Goal: Task Accomplishment & Management: Complete application form

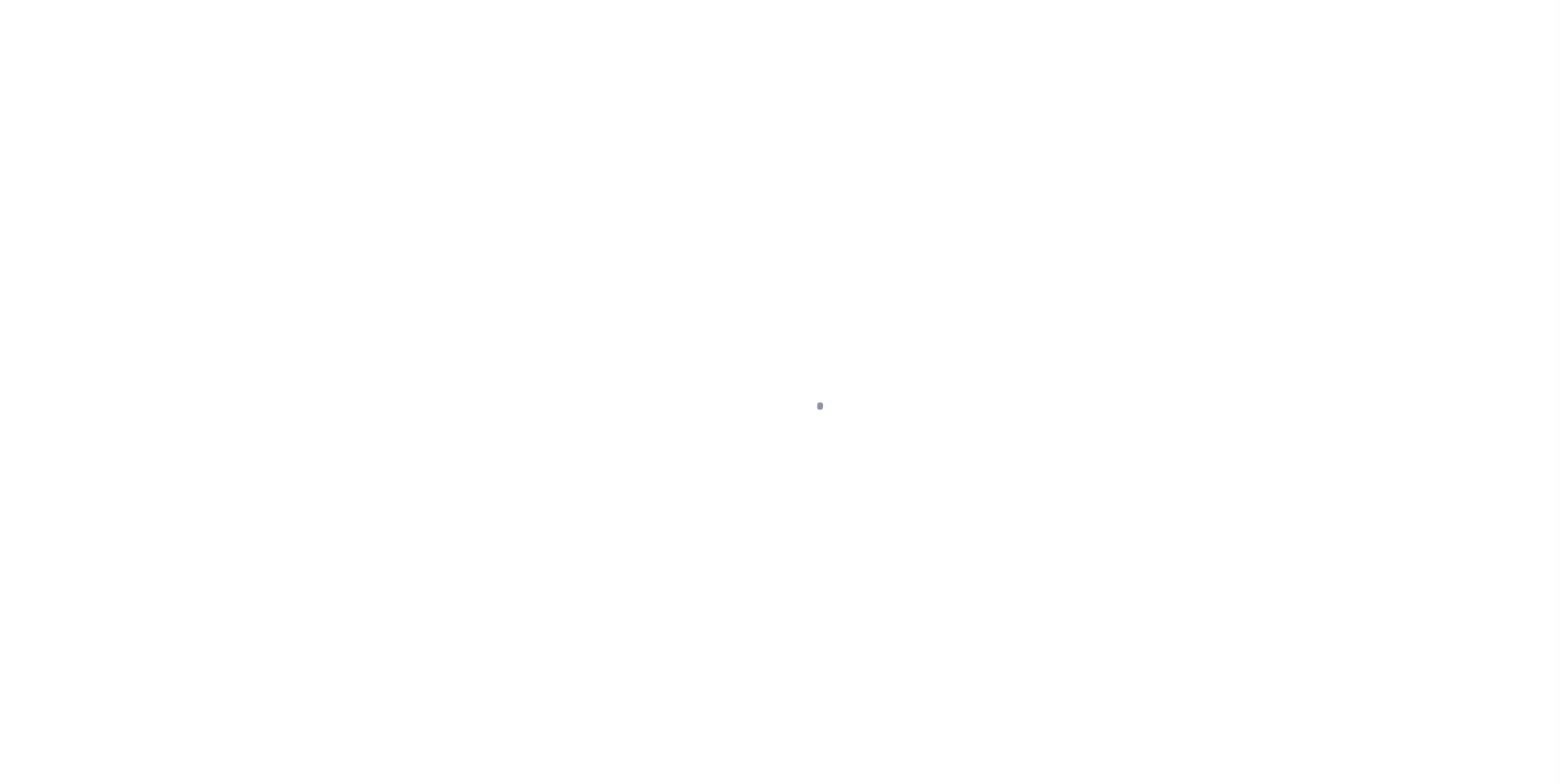
select select "100"
select select "NonEscrow"
select select "9845"
select select "4117"
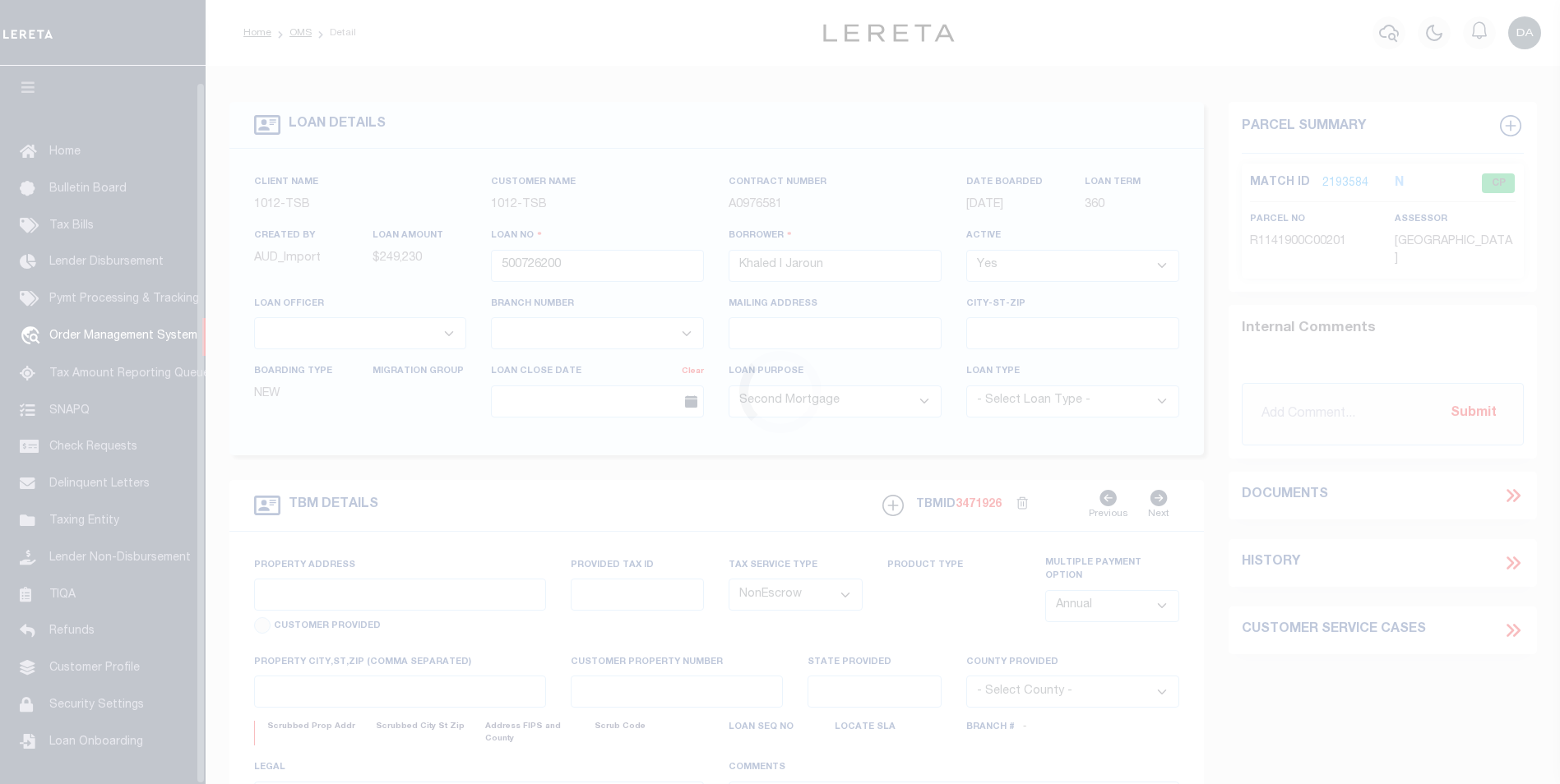
scroll to position [16, 0]
type input "[STREET_ADDRESS]"
select select
type input "[PERSON_NAME][GEOGRAPHIC_DATA]"
type input "[GEOGRAPHIC_DATA]"
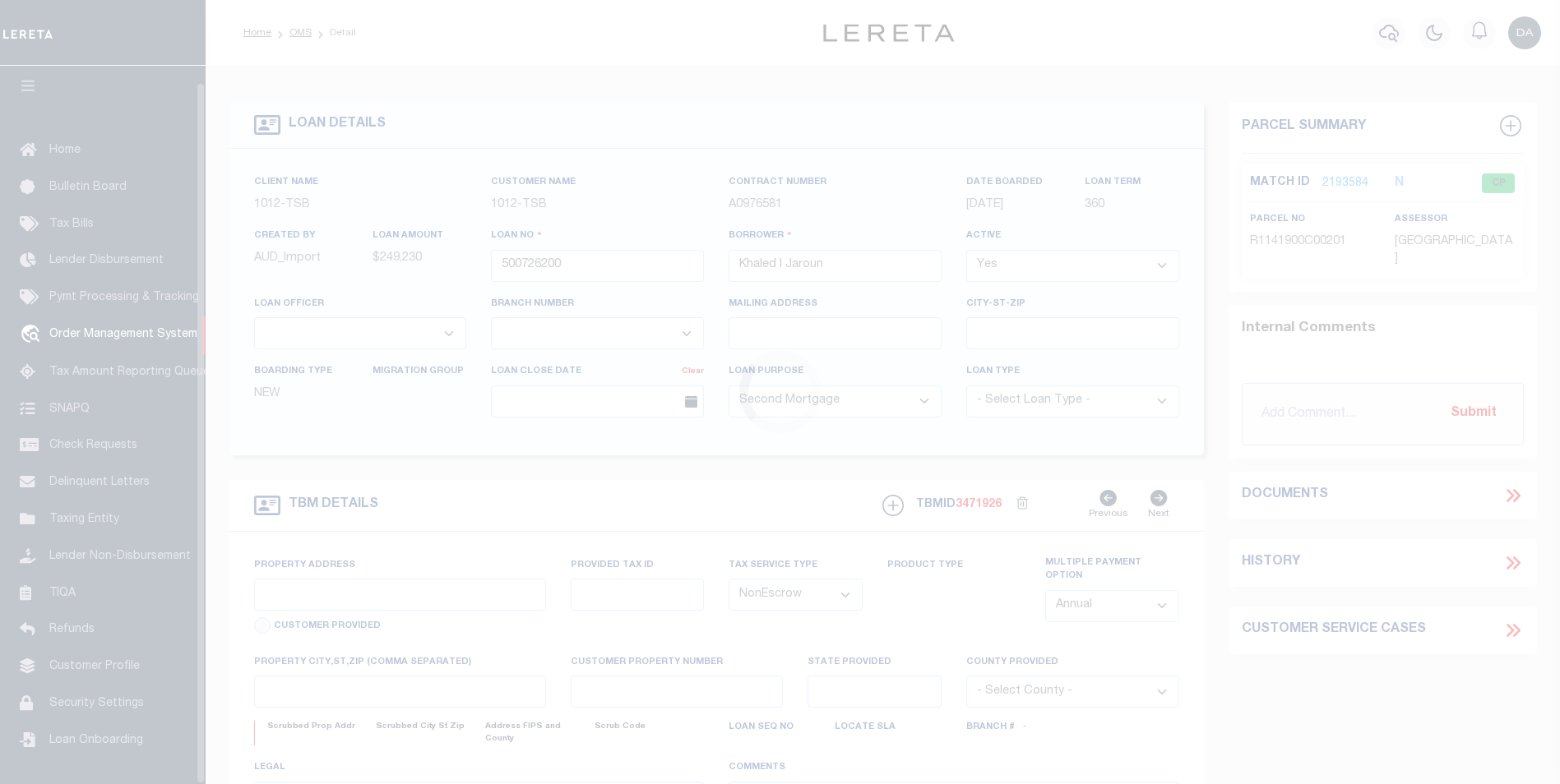
select select
